Goal: Register for event/course

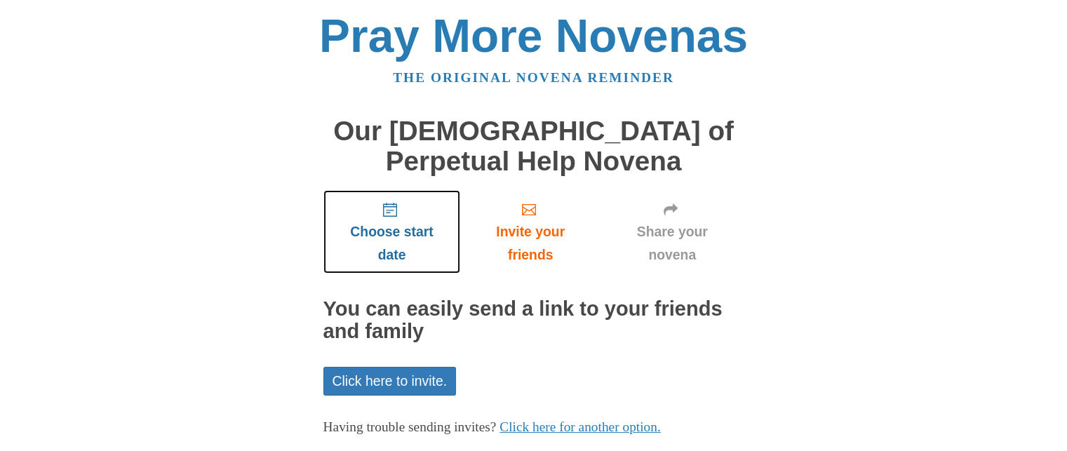
click at [428, 224] on span "Choose start date" at bounding box center [391, 243] width 109 height 46
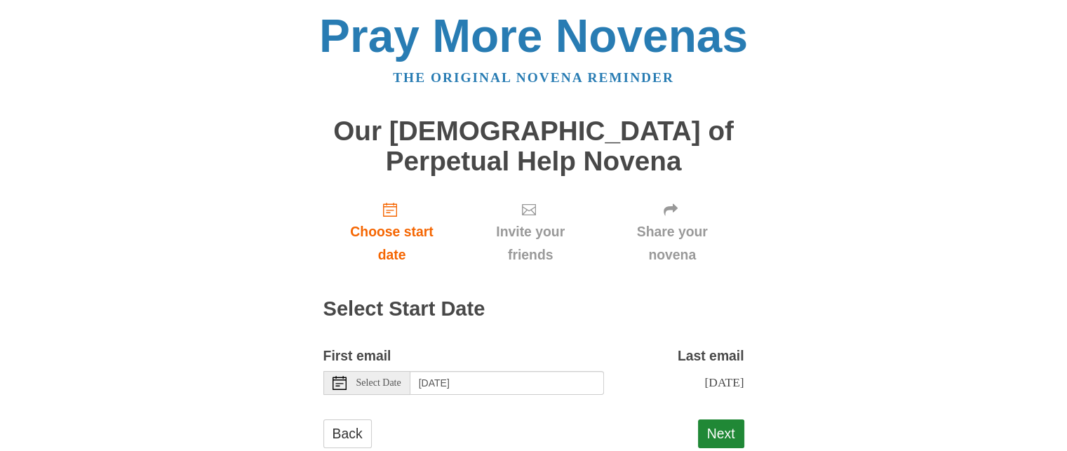
scroll to position [36, 0]
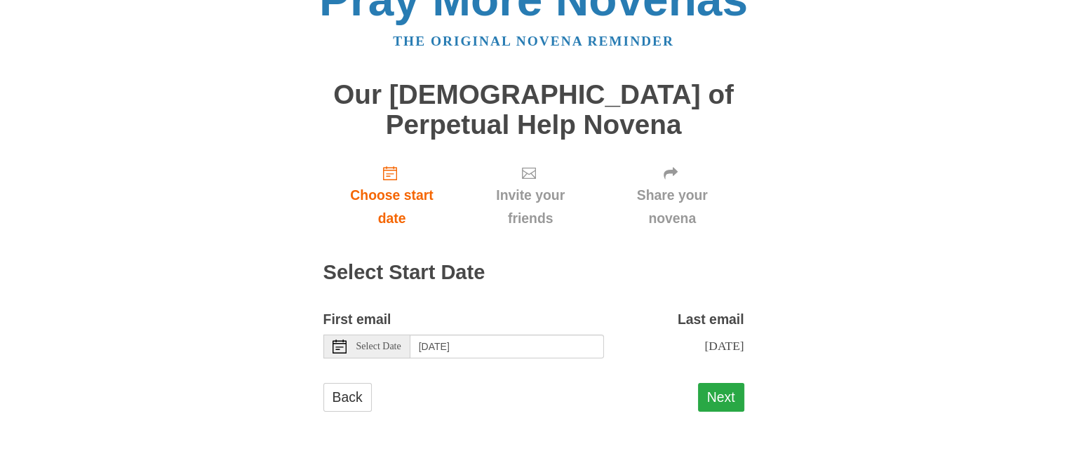
click at [722, 386] on button "Next" at bounding box center [721, 397] width 46 height 29
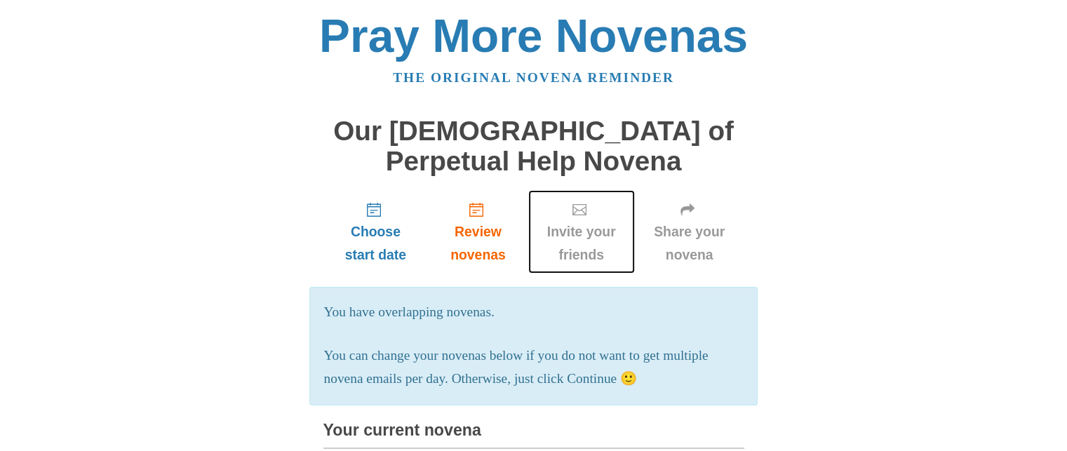
click at [599, 254] on span "Invite your friends" at bounding box center [581, 243] width 79 height 46
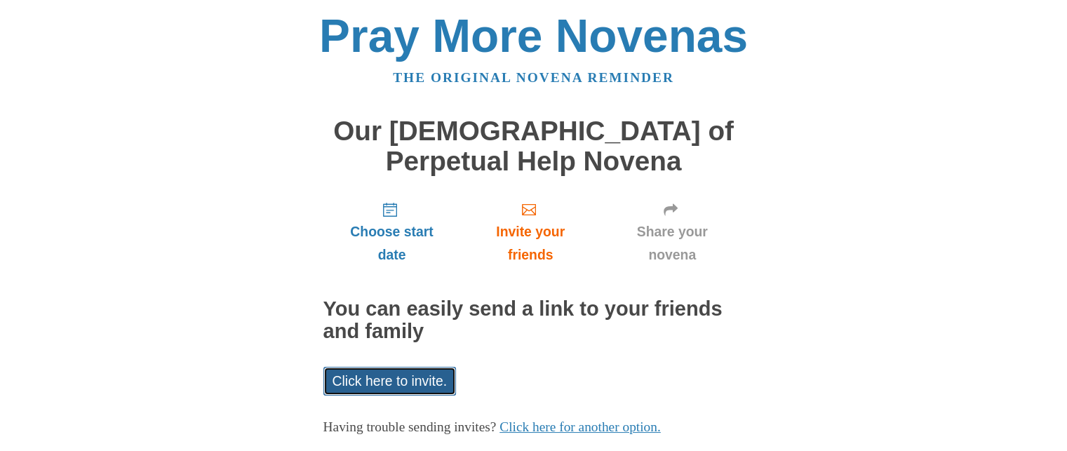
click at [421, 379] on link "Click here to invite." at bounding box center [389, 381] width 133 height 29
click at [424, 384] on link "Click here to invite." at bounding box center [389, 381] width 133 height 29
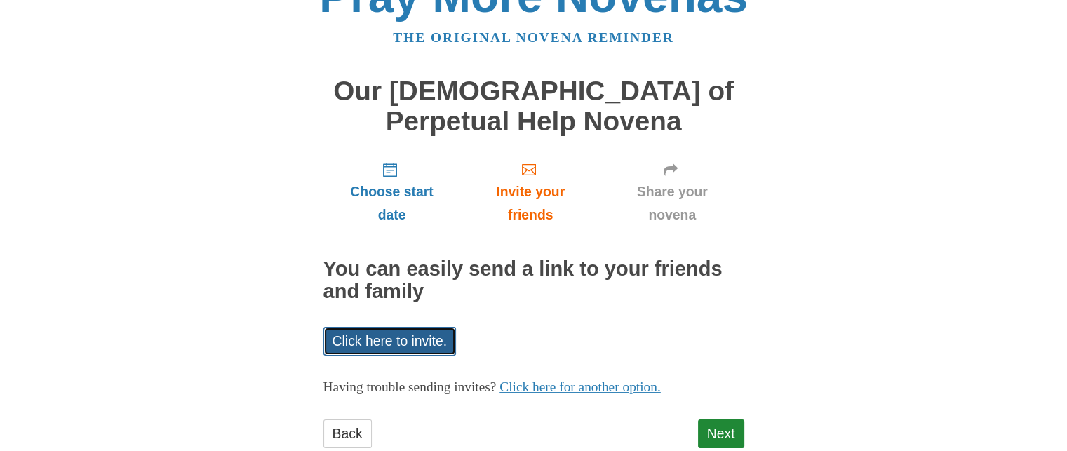
scroll to position [77, 0]
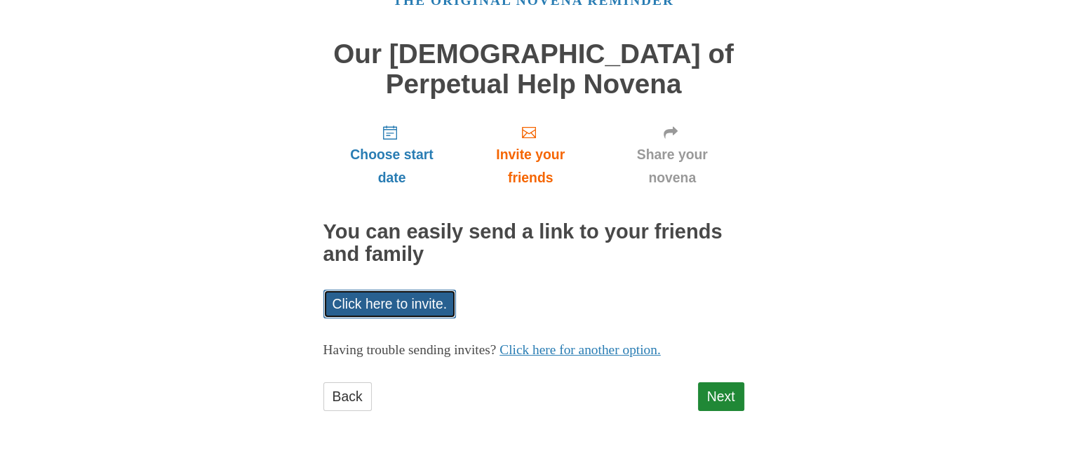
click at [435, 295] on link "Click here to invite." at bounding box center [389, 304] width 133 height 29
